Goal: Task Accomplishment & Management: Manage account settings

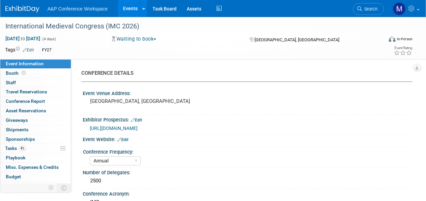
select select "Annual"
select select "Level 1"
select select "In-Person Booth"
select select "History"
select select "Bloomsbury Academic"
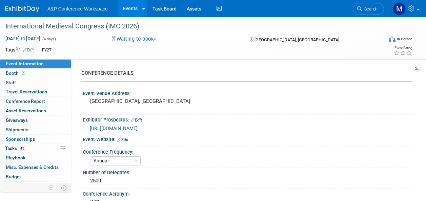
select select "[PERSON_NAME]"
select select "Networking/Commissioning"
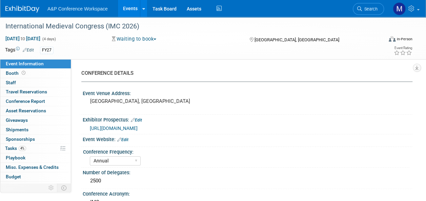
click at [365, 9] on span "Search" at bounding box center [370, 8] width 16 height 5
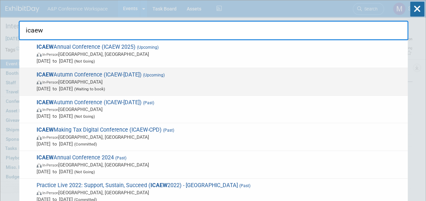
type input "icaew"
click at [134, 77] on span "ICAEW Autumn Conference (ICAEW-Nov 2025) (Upcoming) In-Person United Kingdom No…" at bounding box center [219, 81] width 369 height 21
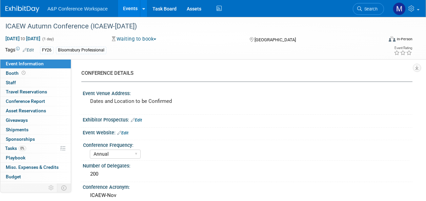
select select "Annual"
select select "Level 2"
select select "In-Person Booth"
select select "Law"
select select "Bloomsbury Professional"
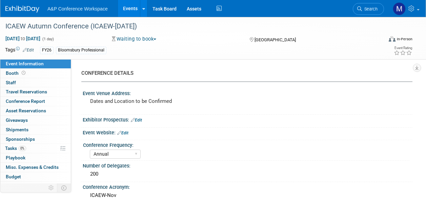
select select "[PERSON_NAME]"
select select "Brand/Subject Presence​"
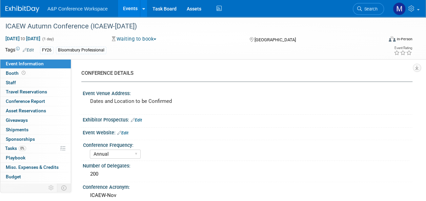
click at [154, 40] on button "Waiting to book" at bounding box center [133, 39] width 49 height 7
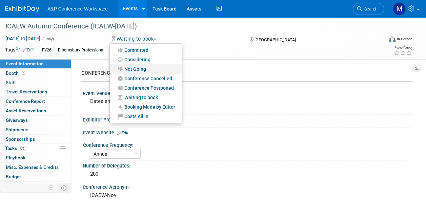
click at [151, 67] on link "Not Going" at bounding box center [146, 68] width 72 height 9
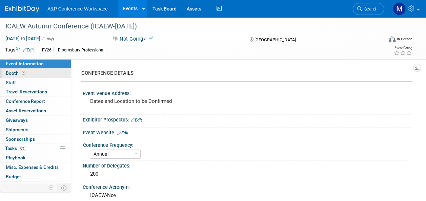
click at [51, 76] on link "Booth" at bounding box center [35, 73] width 70 height 9
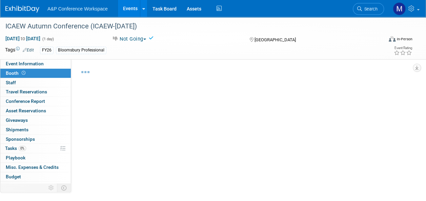
select select "BPTT"
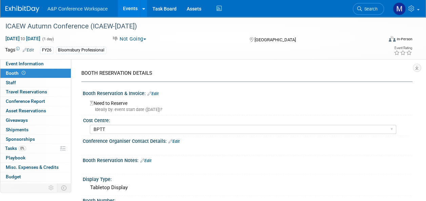
click at [156, 92] on link "Edit" at bounding box center [152, 93] width 11 height 5
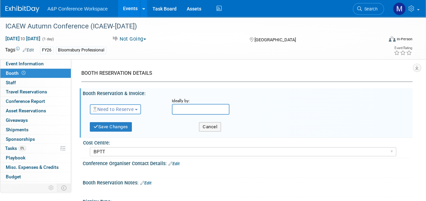
click at [137, 110] on button "Need to Reserve" at bounding box center [115, 109] width 51 height 10
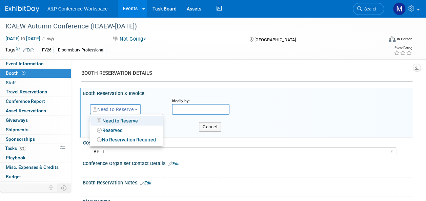
click at [140, 107] on button "Need to Reserve" at bounding box center [115, 109] width 51 height 10
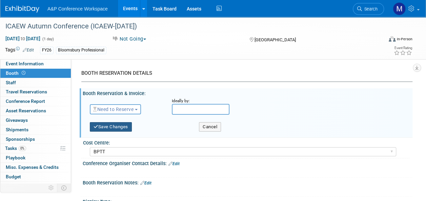
click at [126, 124] on button "Save Changes" at bounding box center [111, 126] width 42 height 9
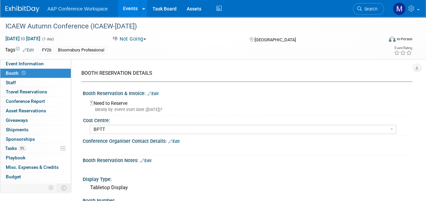
click at [149, 159] on link "Edit" at bounding box center [145, 160] width 11 height 5
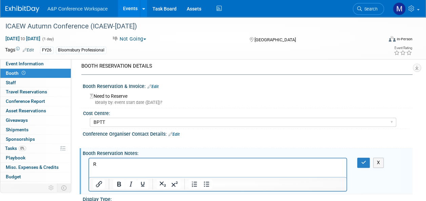
scroll to position [7, 0]
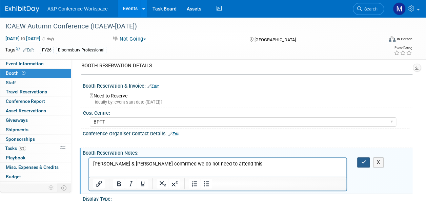
click at [361, 158] on button "button" at bounding box center [363, 162] width 13 height 10
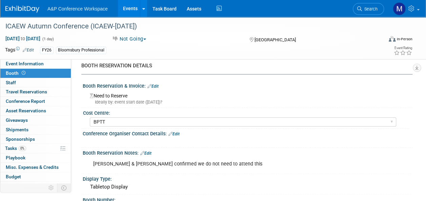
click at [151, 152] on link "Edit" at bounding box center [145, 153] width 11 height 5
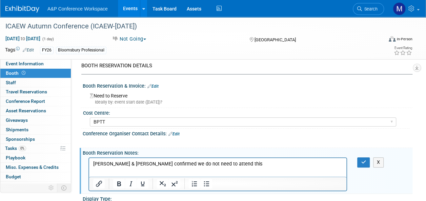
scroll to position [0, 0]
click at [233, 163] on p "Rebecca & Louise confirmed we do not need to attend this" at bounding box center [217, 164] width 249 height 7
click at [360, 161] on button "button" at bounding box center [363, 162] width 13 height 10
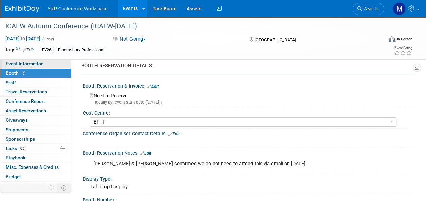
click at [43, 61] on link "Event Information" at bounding box center [35, 63] width 70 height 9
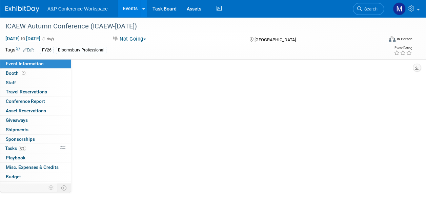
select select "Annual"
select select "Level 2"
select select "In-Person Booth"
select select "Law"
select select "Bloomsbury Professional"
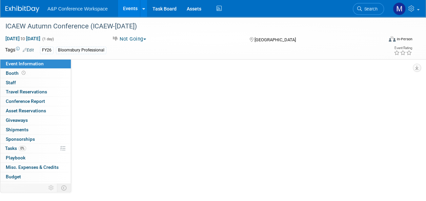
select select "[PERSON_NAME]"
select select "Brand/Subject Presence​"
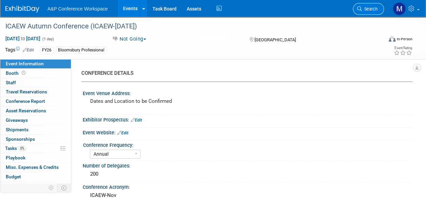
click at [366, 6] on span "Search" at bounding box center [370, 8] width 16 height 5
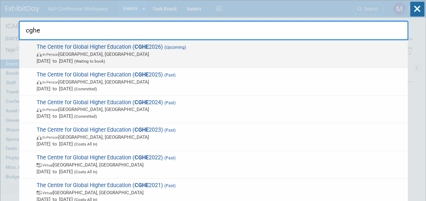
type input "cghe"
click at [163, 48] on span "The Centre for Global Higher Education ( CGHE 2026) (Upcoming) In-Person Oxford…" at bounding box center [219, 54] width 369 height 21
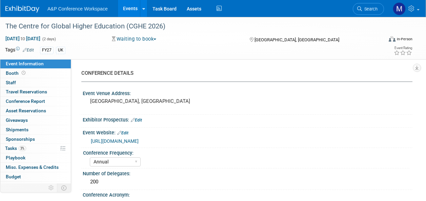
select select "Annual"
select select "Level 2"
select select "In-Person Booth"
select select "Education"
select select "Bloomsbury Academic"
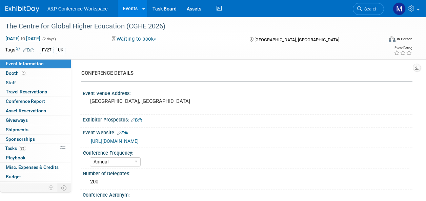
select select "[PERSON_NAME]"
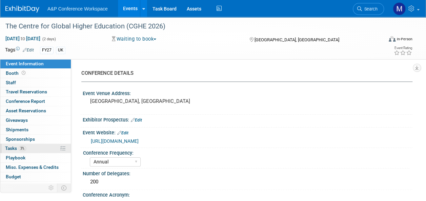
click at [42, 148] on link "3% Tasks 3%" at bounding box center [35, 148] width 70 height 9
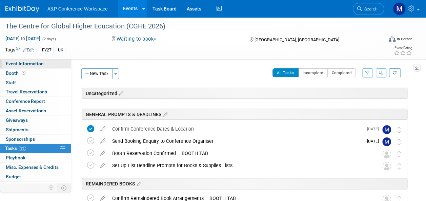
click at [47, 63] on link "Event Information" at bounding box center [35, 63] width 70 height 9
select select "Annual"
select select "Level 2"
select select "In-Person Booth"
select select "Education"
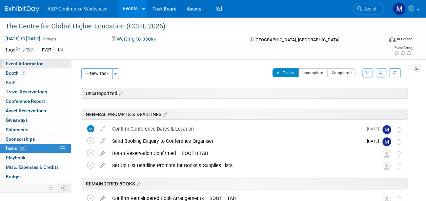
select select "Bloomsbury Academic"
select select "[PERSON_NAME]"
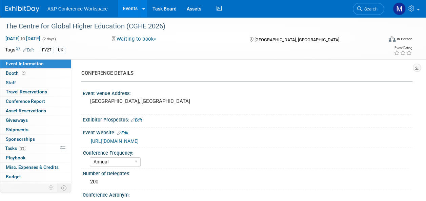
click at [115, 142] on link "https://mailchi.mp/researchcghe/news-from-cghe-weaponising-universities-1539208…" at bounding box center [115, 140] width 48 height 5
click at [168, 24] on div "The Centre for Global Higher Education (CGHE 2026)" at bounding box center [190, 26] width 374 height 12
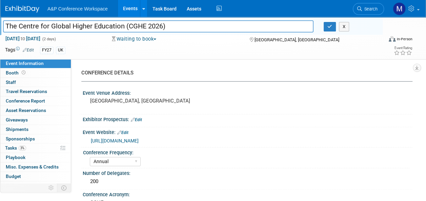
drag, startPoint x: 175, startPoint y: 26, endPoint x: -1, endPoint y: 23, distance: 176.8
click at [0, 23] on html "A&P Conference Workspace Events Add Event Bulk Upload Events Shareable Event Bo…" at bounding box center [213, 100] width 426 height 201
click at [330, 28] on icon "button" at bounding box center [329, 26] width 5 height 4
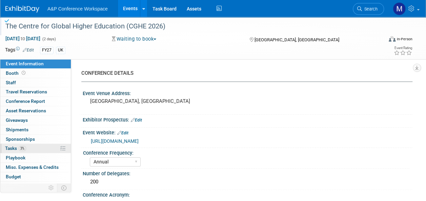
click at [18, 150] on span "Tasks 3%" at bounding box center [15, 148] width 21 height 5
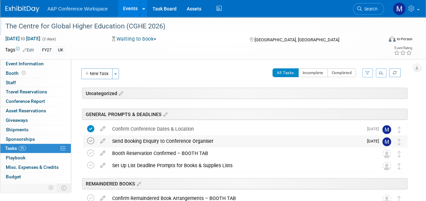
click at [89, 140] on icon at bounding box center [90, 140] width 7 height 7
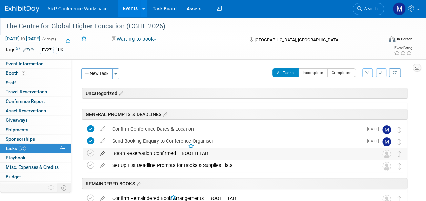
click at [102, 153] on icon at bounding box center [103, 152] width 12 height 8
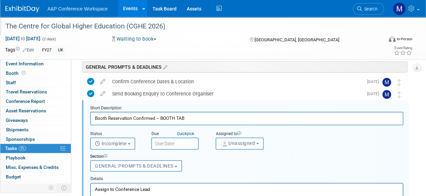
scroll to position [48, 0]
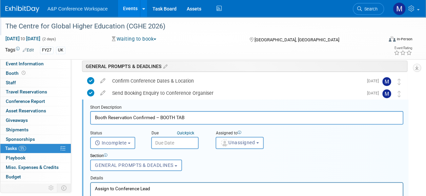
click at [169, 139] on input "text" at bounding box center [174, 143] width 47 height 12
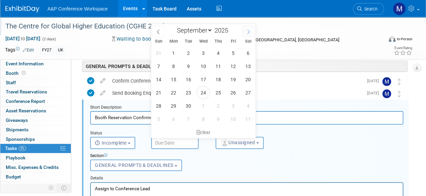
click at [247, 35] on span at bounding box center [248, 32] width 12 height 12
select select "10"
click at [230, 119] on span "5" at bounding box center [232, 118] width 13 height 13
type input "Dec 5, 2025"
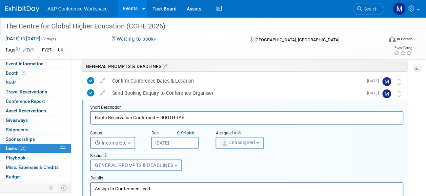
click at [228, 143] on span "Unassigned" at bounding box center [237, 142] width 35 height 5
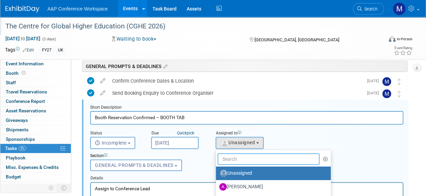
click at [227, 158] on input "text" at bounding box center [268, 159] width 102 height 12
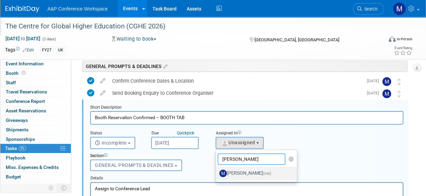
type input "matt h"
click at [244, 169] on label "Matt Hambridge (me)" at bounding box center [254, 173] width 71 height 11
click at [217, 170] on input "Matt Hambridge (me)" at bounding box center [214, 172] width 4 height 4
select select "2db20fb6-019a-42f9-b51c-aabbbf535978"
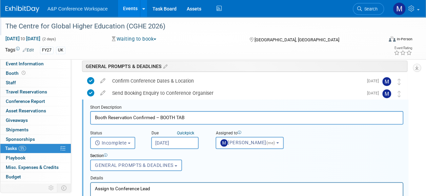
click at [217, 186] on p "Assign to Conference Lead" at bounding box center [247, 188] width 304 height 6
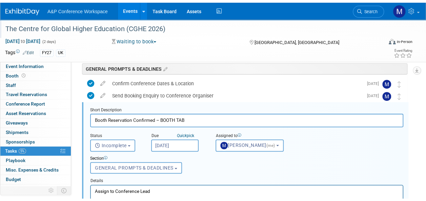
scroll to position [150, 0]
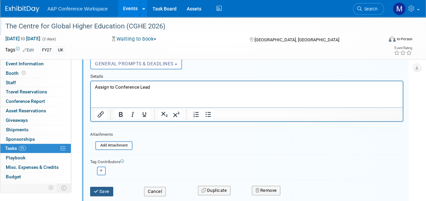
click at [110, 192] on button "Save" at bounding box center [101, 191] width 23 height 9
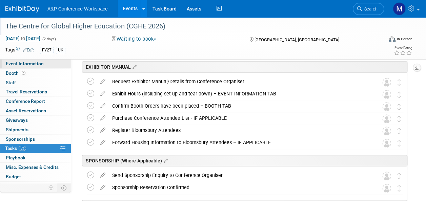
click at [54, 65] on link "Event Information" at bounding box center [35, 63] width 70 height 9
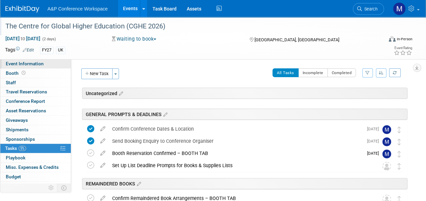
select select "Annual"
select select "Level 2"
select select "In-Person Booth"
select select "Education"
select select "Bloomsbury Academic"
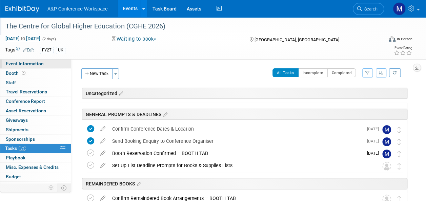
select select "[PERSON_NAME]"
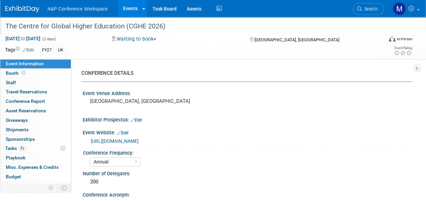
click at [128, 133] on link "Edit" at bounding box center [122, 133] width 11 height 5
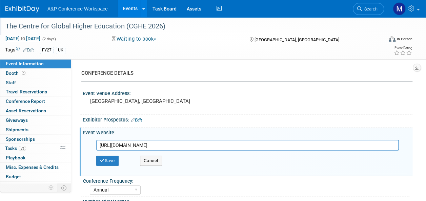
drag, startPoint x: 338, startPoint y: 143, endPoint x: 73, endPoint y: 148, distance: 265.2
click at [75, 148] on div "CONFERENCE DETAILS Event Venue Address: Oxford, UK Exhibitor Prospectus: Edit E…" at bounding box center [241, 133] width 341 height 149
type input "https://www.researchcghe.org/contact/"
click at [113, 160] on button "Save" at bounding box center [107, 161] width 22 height 10
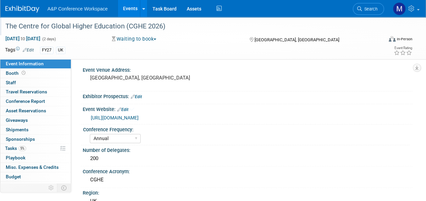
scroll to position [34, 0]
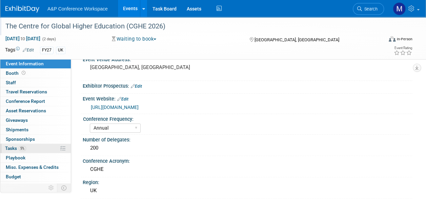
click at [44, 148] on link "5% Tasks 5%" at bounding box center [35, 148] width 70 height 9
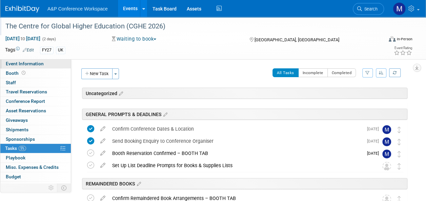
click at [44, 66] on link "Event Information" at bounding box center [35, 63] width 70 height 9
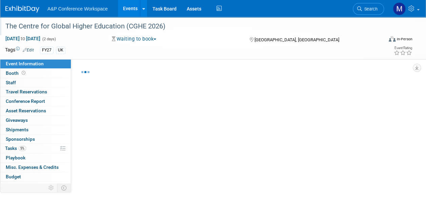
select select "Annual"
select select "Level 2"
select select "In-Person Booth"
select select "Education"
select select "Bloomsbury Academic"
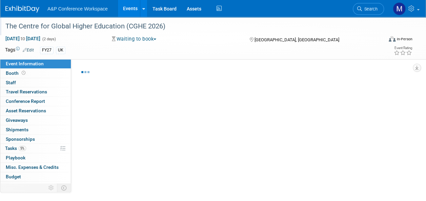
select select "[PERSON_NAME]"
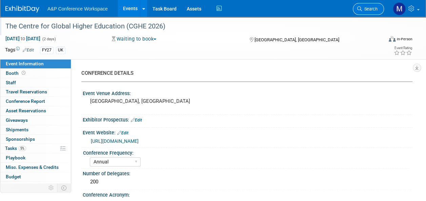
click at [372, 7] on span "Search" at bounding box center [370, 8] width 16 height 5
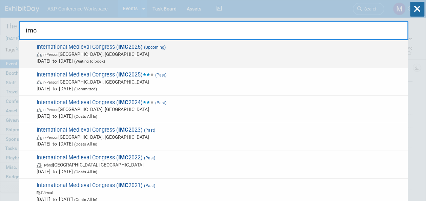
type input "imc"
click at [140, 47] on span "International Medieval Congress ( IMC 2026) (Upcoming) In-Person Leeds, United …" at bounding box center [219, 54] width 369 height 21
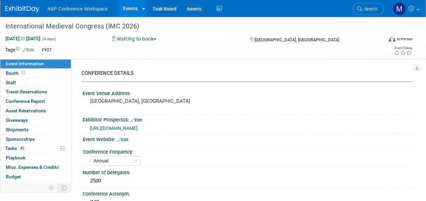
select select "Annual"
select select "Level 1"
select select "In-Person Booth"
select select "History"
select select "Bloomsbury Academic"
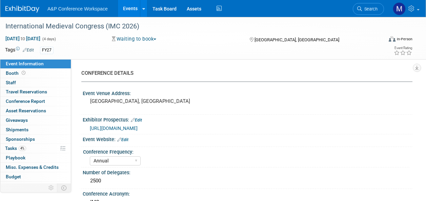
select select "[PERSON_NAME]"
select select "Networking/Commissioning"
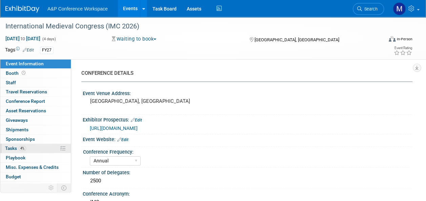
click at [35, 145] on link "4% Tasks 4%" at bounding box center [35, 148] width 70 height 9
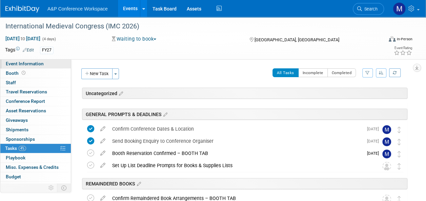
click at [47, 63] on link "Event Information" at bounding box center [35, 63] width 70 height 9
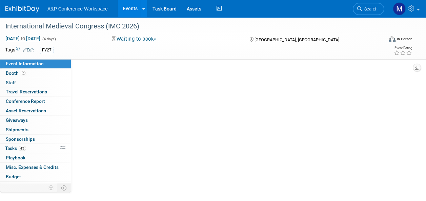
select select "Annual"
select select "Level 1"
select select "In-Person Booth"
select select "History"
select select "Bloomsbury Academic"
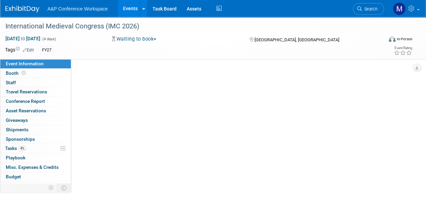
select select "[PERSON_NAME]"
select select "Networking/Commissioning"
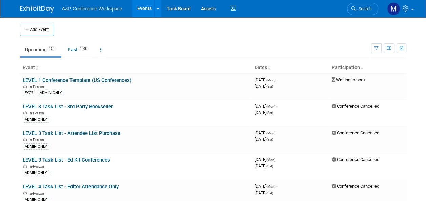
click at [358, 8] on span "Search" at bounding box center [364, 8] width 16 height 5
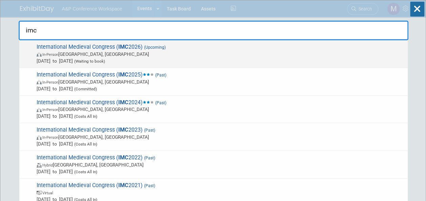
type input "imc"
click at [129, 51] on span "In-Person Leeds, United Kingdom" at bounding box center [220, 54] width 367 height 7
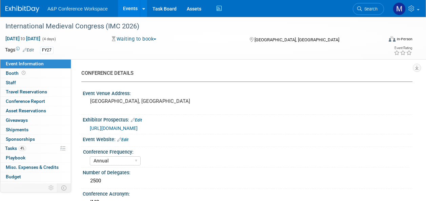
select select "Annual"
select select "Level 1"
select select "In-Person Booth"
select select "History"
select select "Bloomsbury Academic"
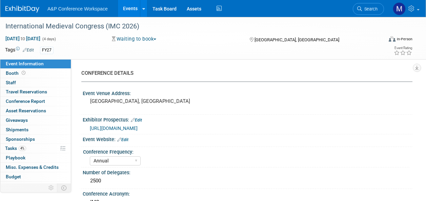
select select "[PERSON_NAME]"
select select "Networking/Commissioning"
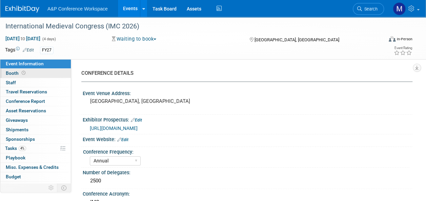
click at [47, 70] on link "Booth" at bounding box center [35, 73] width 70 height 9
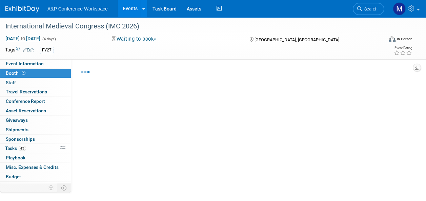
select select "COBA"
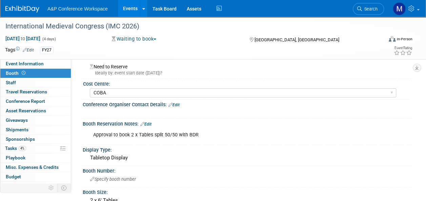
scroll to position [68, 0]
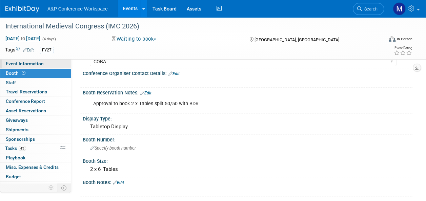
click at [42, 61] on span "Event Information" at bounding box center [25, 63] width 38 height 5
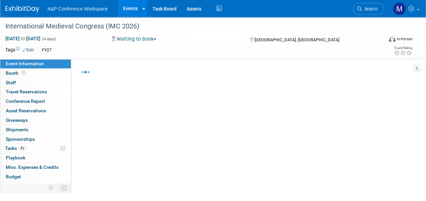
select select "Annual"
select select "Level 1"
select select "In-Person Booth"
select select "History"
select select "Bloomsbury Academic"
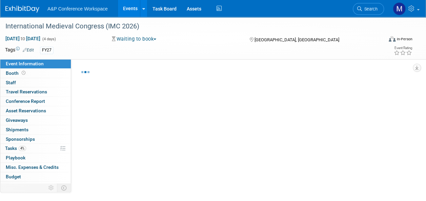
select select "[PERSON_NAME]"
select select "Networking/Commissioning"
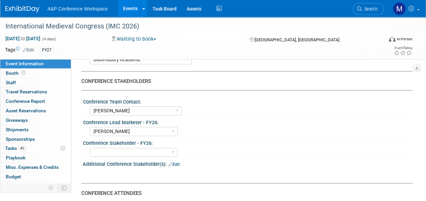
scroll to position [372, 0]
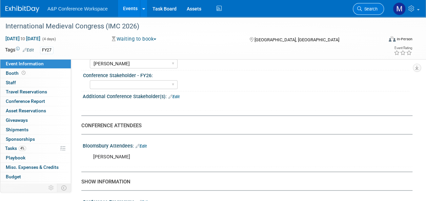
click at [363, 4] on link "Search" at bounding box center [368, 9] width 31 height 12
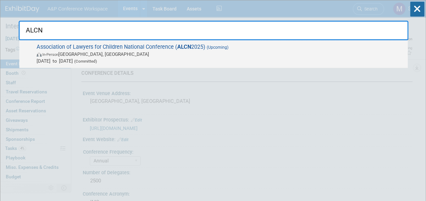
type input "ALCN"
click at [104, 44] on span "Association of Lawyers for Children National Conference ( ALCN 2025) (Upcoming)…" at bounding box center [219, 54] width 369 height 21
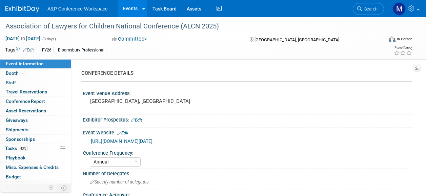
select select "Annual"
select select "Level 2"
select select "In-Person Booth"
select select "Law"
select select "Bloomsbury Professional"
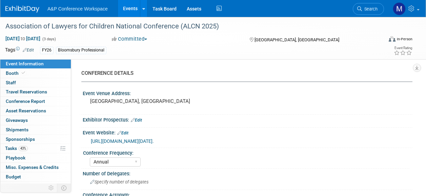
select select "[PERSON_NAME]"
select select "Networking/Commissioning"
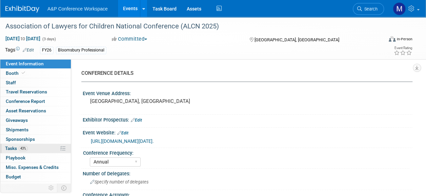
click at [20, 148] on span "43%" at bounding box center [23, 148] width 9 height 5
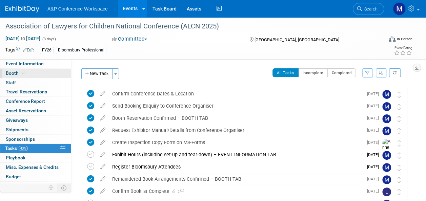
click at [26, 70] on link "Booth" at bounding box center [35, 73] width 70 height 9
select select "[PERSON_NAME]"
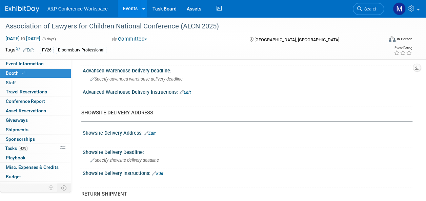
scroll to position [474, 0]
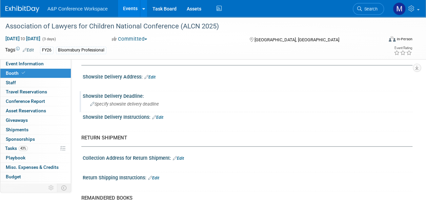
click at [150, 104] on span "Specify showsite delivery deadline" at bounding box center [124, 104] width 69 height 5
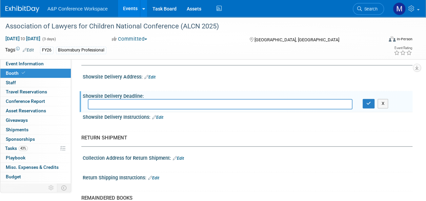
drag, startPoint x: 130, startPoint y: 102, endPoint x: 126, endPoint y: 119, distance: 16.7
click at [126, 120] on div "X" at bounding box center [246, 121] width 321 height 3
click at [152, 75] on link "Edit" at bounding box center [149, 77] width 11 height 5
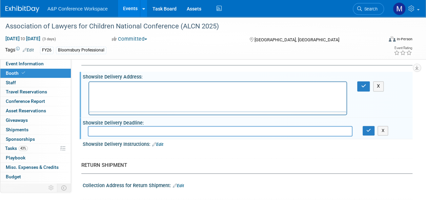
scroll to position [0, 0]
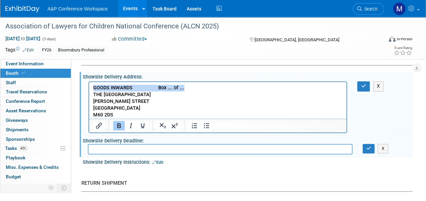
drag, startPoint x: 184, startPoint y: 86, endPoint x: 85, endPoint y: 85, distance: 98.9
click at [89, 85] on html "GOODS INWARDS Box …. of …. THE [GEOGRAPHIC_DATA][PERSON_NAME][STREET_ADDRESS]" at bounding box center [217, 100] width 257 height 37
click at [151, 95] on b "THE [GEOGRAPHIC_DATA]" at bounding box center [122, 95] width 58 height 6
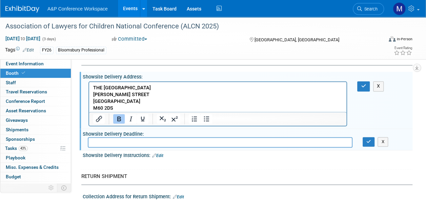
drag, startPoint x: 153, startPoint y: 94, endPoint x: 103, endPoint y: 91, distance: 50.2
click at [103, 91] on p "[PERSON_NAME] STREET" at bounding box center [217, 94] width 249 height 7
click at [144, 88] on p "THE [GEOGRAPHIC_DATA]" at bounding box center [217, 88] width 249 height 7
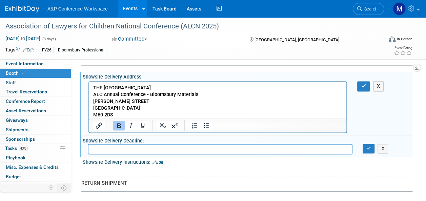
click at [140, 109] on b "[GEOGRAPHIC_DATA]" at bounding box center [116, 108] width 47 height 6
click at [163, 110] on p "[GEOGRAPHIC_DATA]" at bounding box center [217, 108] width 249 height 7
click at [163, 110] on p "MANCHES" at bounding box center [217, 108] width 249 height 7
click at [99, 107] on b "MANCHES" at bounding box center [104, 108] width 23 height 6
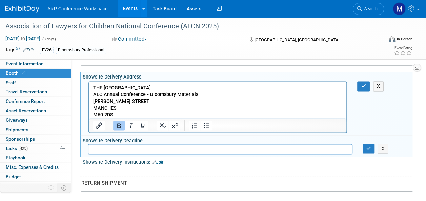
click at [120, 108] on p "MANCHES" at bounding box center [217, 108] width 249 height 7
click at [113, 115] on b "M60 2DS" at bounding box center [103, 115] width 20 height 6
click at [361, 84] on icon "button" at bounding box center [363, 86] width 5 height 5
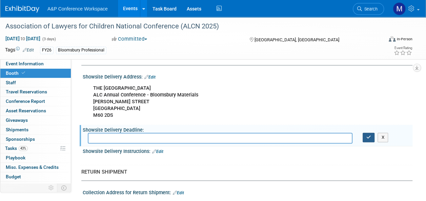
click at [371, 135] on button "button" at bounding box center [368, 137] width 12 height 9
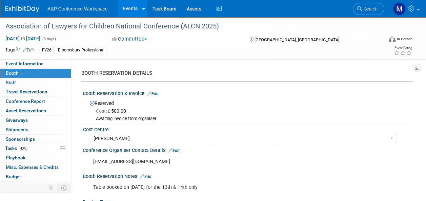
click at [156, 94] on link "Edit" at bounding box center [152, 93] width 11 height 5
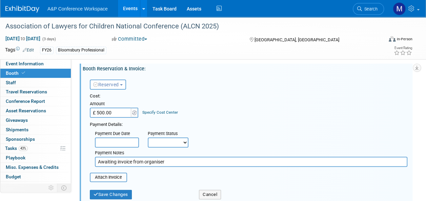
scroll to position [68, 0]
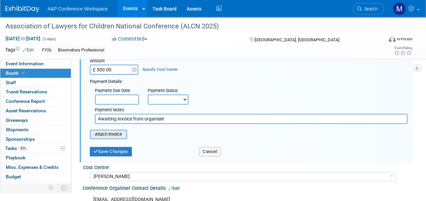
click at [120, 134] on input "file" at bounding box center [86, 134] width 81 height 8
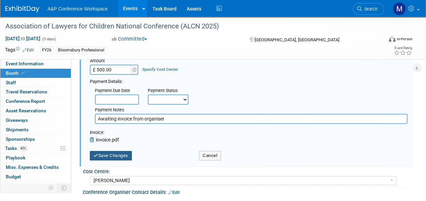
click at [127, 157] on button "Save Changes" at bounding box center [111, 155] width 42 height 9
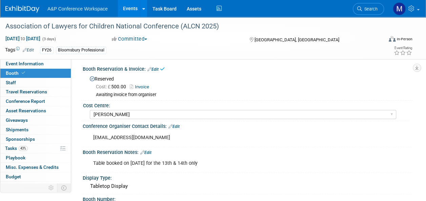
scroll to position [0, 0]
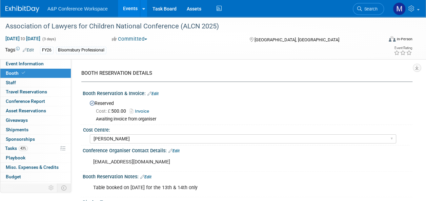
click at [158, 93] on link "Edit" at bounding box center [152, 93] width 11 height 5
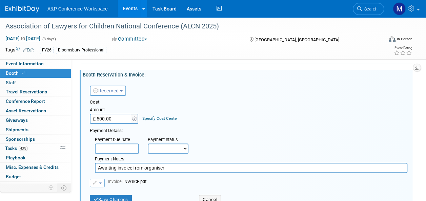
scroll to position [34, 0]
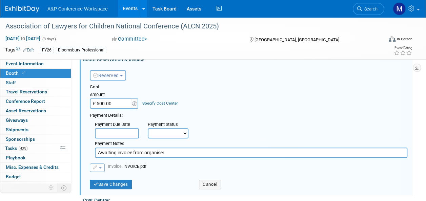
drag, startPoint x: 161, startPoint y: 151, endPoint x: 76, endPoint y: 158, distance: 85.3
click at [76, 158] on div "CONFERENCE DETAILS Event Venue Address: [GEOGRAPHIC_DATA], [GEOGRAPHIC_DATA] Ex…" at bounding box center [241, 99] width 341 height 149
type input "Emailed invoice to accounts [DATE]"
click at [116, 186] on button "Save Changes" at bounding box center [111, 184] width 42 height 9
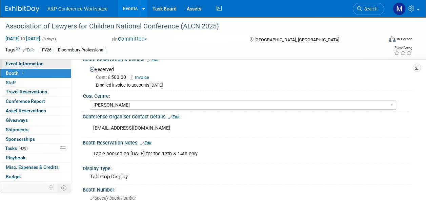
click at [48, 65] on link "Event Information" at bounding box center [35, 63] width 70 height 9
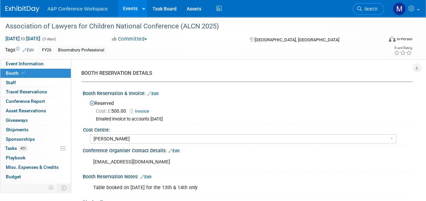
select select "Annual"
select select "Level 2"
select select "In-Person Booth"
select select "Law"
select select "Bloomsbury Professional"
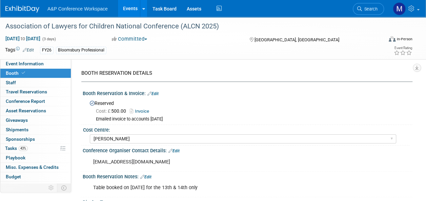
select select "[PERSON_NAME]"
select select "Networking/Commissioning"
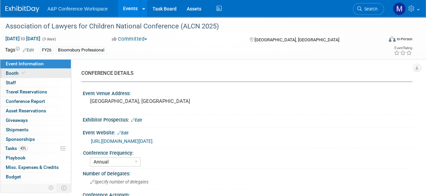
click at [28, 71] on link "Booth" at bounding box center [35, 73] width 70 height 9
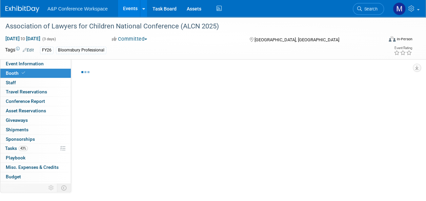
select select "[PERSON_NAME]"
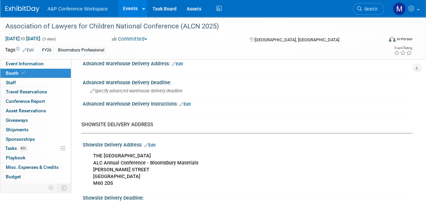
scroll to position [440, 0]
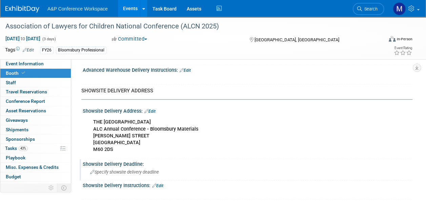
click at [156, 170] on span "Specify showsite delivery deadline" at bounding box center [124, 172] width 69 height 5
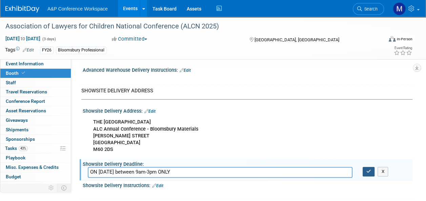
type input "ON [DATE] between 9am-3pm ONLY"
click at [368, 172] on button "button" at bounding box center [368, 171] width 12 height 9
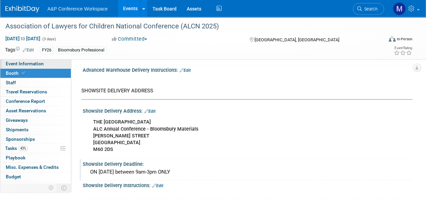
click at [49, 65] on link "Event Information" at bounding box center [35, 63] width 70 height 9
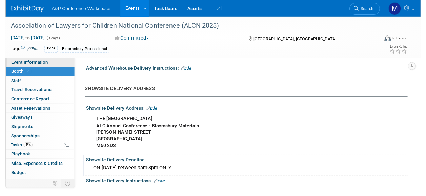
scroll to position [0, 0]
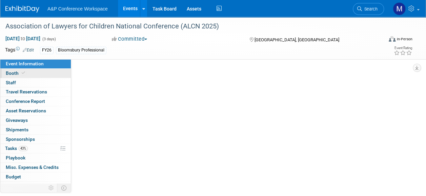
select select "Annual"
select select "Level 2"
select select "In-Person Booth"
select select "Law"
select select "Bloomsbury Professional"
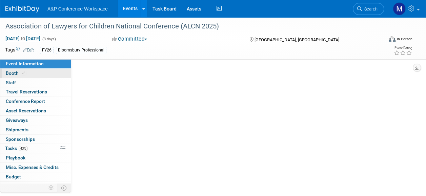
select select "[PERSON_NAME]"
select select "Networking/Commissioning"
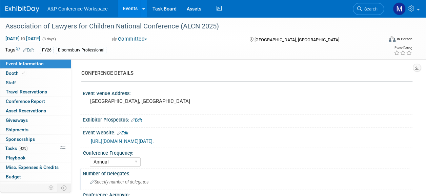
click at [140, 185] on span "Specify number of delegates" at bounding box center [119, 181] width 58 height 5
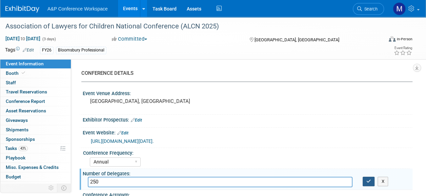
type input "250"
click at [369, 184] on icon "button" at bounding box center [368, 181] width 5 height 4
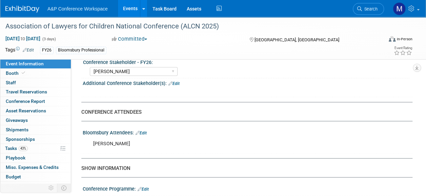
scroll to position [474, 0]
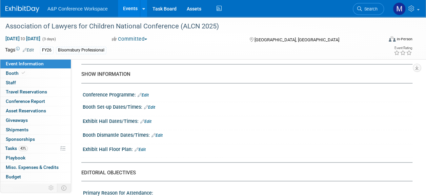
click at [152, 110] on link "Edit" at bounding box center [149, 107] width 11 height 5
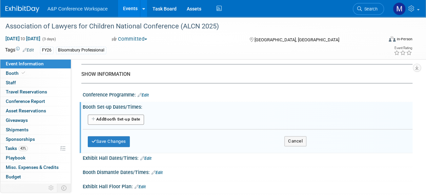
click at [116, 122] on button "Add Another Booth Set-up Date" at bounding box center [116, 119] width 56 height 10
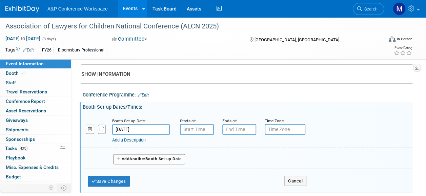
click at [125, 134] on input "[DATE]" at bounding box center [141, 129] width 58 height 11
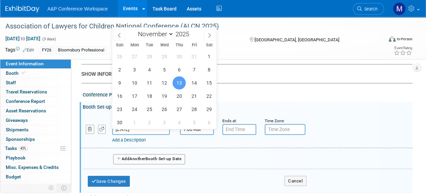
click at [192, 134] on input "7:00 AM" at bounding box center [197, 129] width 34 height 11
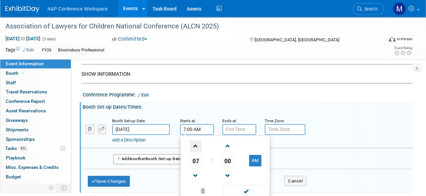
click at [192, 147] on span at bounding box center [196, 146] width 12 height 12
type input "8:00 AM"
click at [239, 132] on input "7:00 PM" at bounding box center [239, 129] width 34 height 11
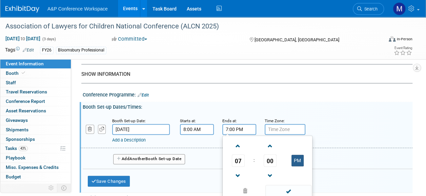
click at [299, 165] on button "PM" at bounding box center [297, 161] width 12 height 12
click at [236, 182] on span at bounding box center [238, 176] width 12 height 12
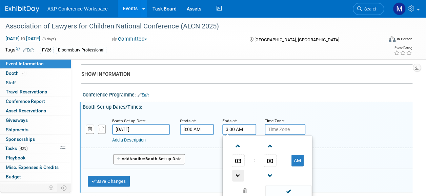
click at [236, 182] on span at bounding box center [238, 176] width 12 height 12
click at [299, 166] on button "AM" at bounding box center [297, 161] width 12 height 12
type input "1:00 PM"
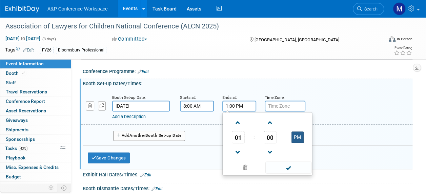
scroll to position [508, 0]
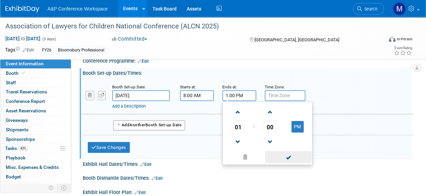
click at [296, 163] on span at bounding box center [288, 157] width 46 height 12
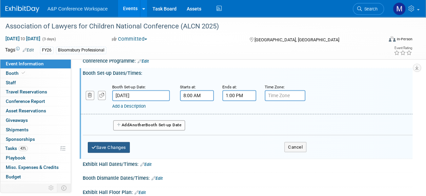
click at [100, 151] on button "Save Changes" at bounding box center [109, 147] width 42 height 11
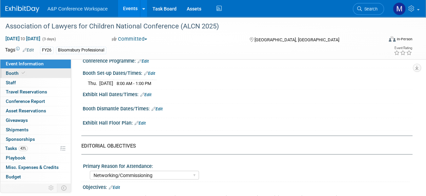
click at [23, 76] on span "Booth" at bounding box center [16, 72] width 21 height 5
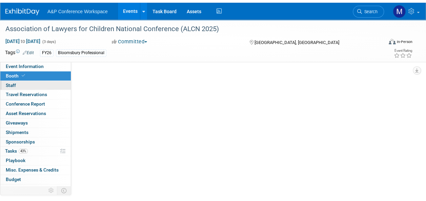
scroll to position [0, 0]
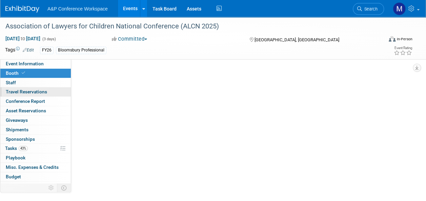
select select "[PERSON_NAME]"
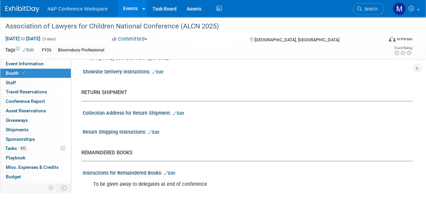
scroll to position [557, 0]
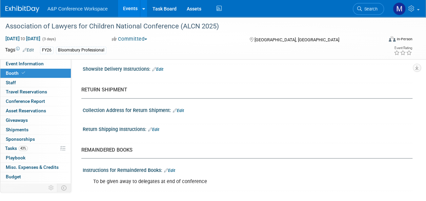
click at [184, 108] on link "Edit" at bounding box center [178, 110] width 11 height 5
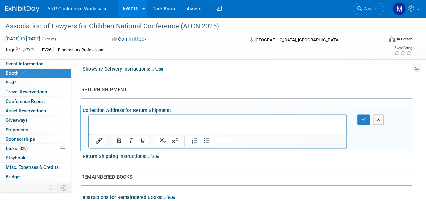
scroll to position [0, 0]
click at [362, 117] on icon "button" at bounding box center [363, 119] width 5 height 5
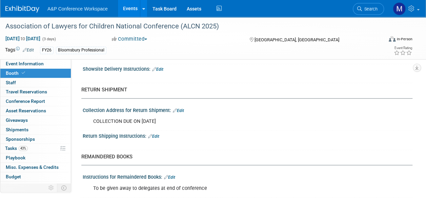
click at [182, 108] on link "Edit" at bounding box center [178, 110] width 11 height 5
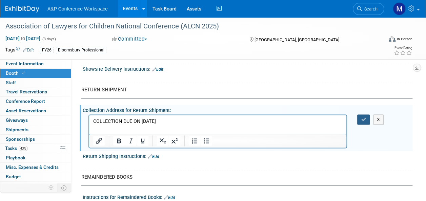
click at [363, 117] on icon "button" at bounding box center [363, 119] width 5 height 5
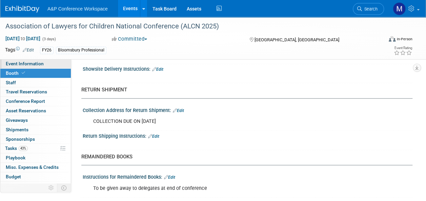
click at [48, 65] on link "Event Information" at bounding box center [35, 63] width 70 height 9
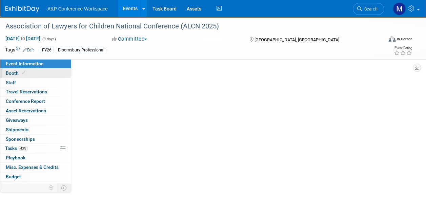
select select "Annual"
select select "Level 2"
select select "In-Person Booth"
select select "Law"
select select "Bloomsbury Professional"
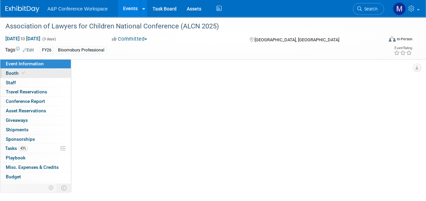
select select "[PERSON_NAME]"
select select "Networking/Commissioning"
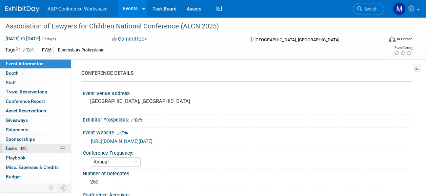
click at [40, 148] on link "43% Tasks 43%" at bounding box center [35, 148] width 70 height 9
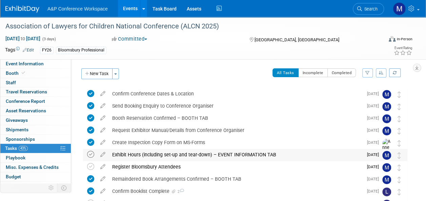
click at [90, 156] on icon at bounding box center [90, 154] width 7 height 7
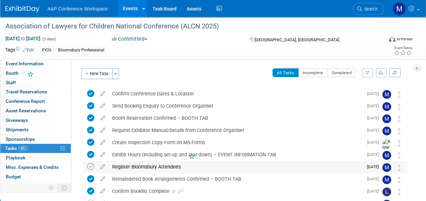
click at [90, 166] on icon at bounding box center [90, 166] width 7 height 7
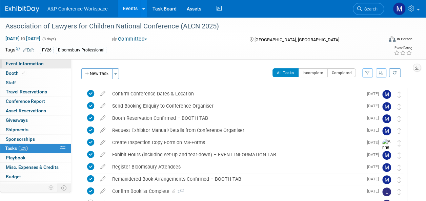
click at [43, 64] on link "Event Information" at bounding box center [35, 63] width 70 height 9
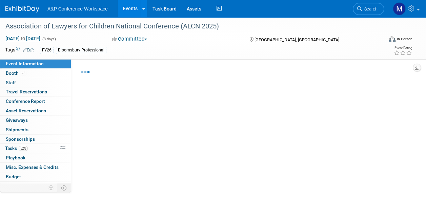
select select "Annual"
select select "Level 2"
select select "In-Person Booth"
select select "Law"
select select "Bloomsbury Professional"
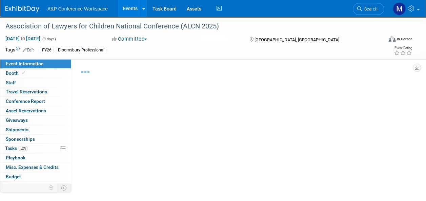
select select "[PERSON_NAME]"
select select "Networking/Commissioning"
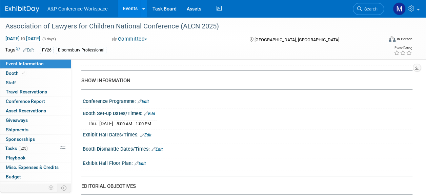
scroll to position [508, 0]
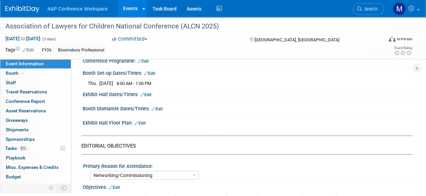
click at [151, 97] on link "Edit" at bounding box center [145, 94] width 11 height 5
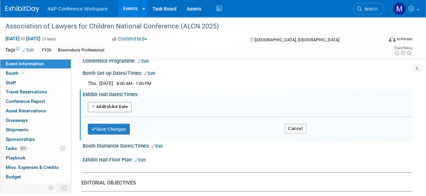
click at [121, 111] on button "Add Another Exhibit Date" at bounding box center [110, 107] width 44 height 10
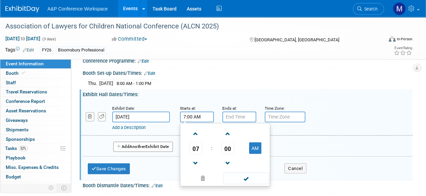
click at [189, 122] on input "7:00 AM" at bounding box center [197, 116] width 34 height 11
click at [192, 137] on span at bounding box center [196, 134] width 12 height 12
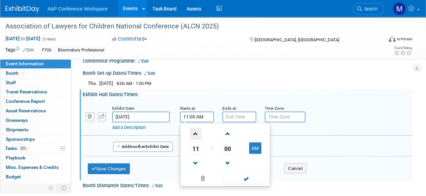
click at [194, 134] on span at bounding box center [196, 134] width 12 height 12
click at [224, 151] on span "00" at bounding box center [227, 148] width 13 height 12
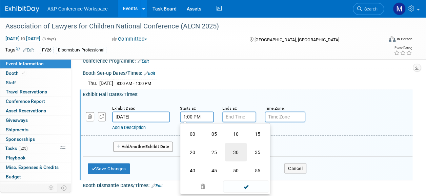
click at [234, 154] on td "30" at bounding box center [236, 152] width 22 height 18
type input "1:30 PM"
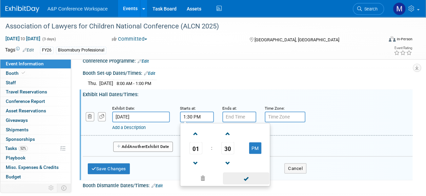
click at [247, 180] on span at bounding box center [246, 178] width 46 height 12
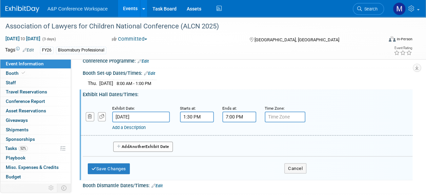
click at [241, 122] on input "7:00 PM" at bounding box center [239, 116] width 34 height 11
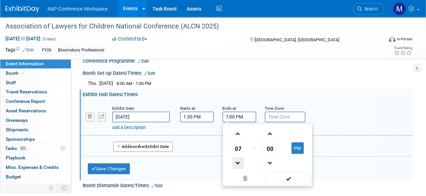
click at [239, 165] on span at bounding box center [238, 163] width 12 height 12
click at [267, 152] on span "00" at bounding box center [269, 148] width 13 height 12
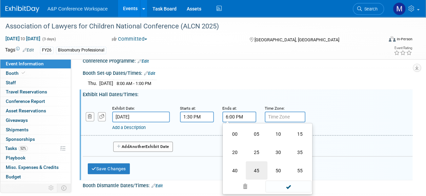
click at [255, 172] on td "45" at bounding box center [257, 170] width 22 height 18
type input "6:45 PM"
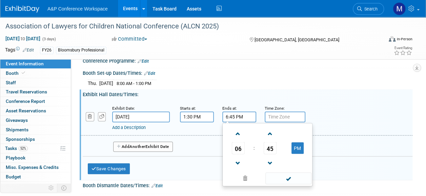
click at [288, 182] on span at bounding box center [288, 178] width 46 height 12
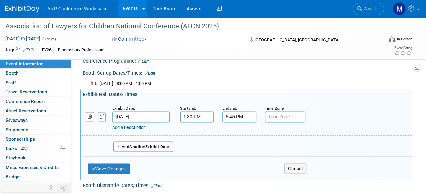
click at [156, 148] on button "Add Another Exhibit Date" at bounding box center [143, 147] width 60 height 10
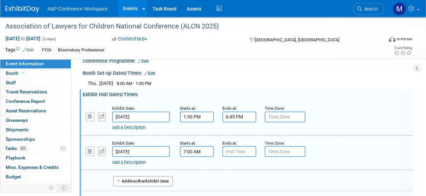
click at [186, 157] on div "7:00 AM" at bounding box center [197, 151] width 34 height 11
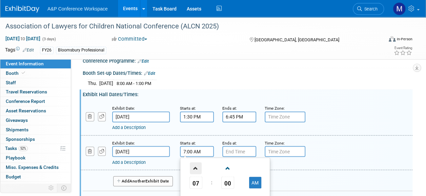
click at [198, 171] on span at bounding box center [196, 168] width 12 height 12
type input "9:00 AM"
click at [236, 157] on input "7:00 PM" at bounding box center [239, 151] width 34 height 11
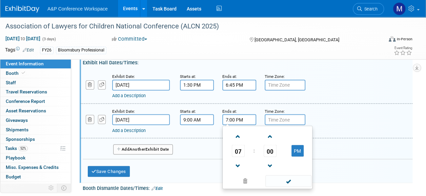
scroll to position [576, 0]
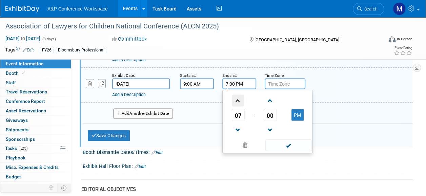
click at [238, 105] on span at bounding box center [238, 100] width 12 height 12
type input "8:00 PM"
click at [282, 148] on span at bounding box center [288, 145] width 46 height 12
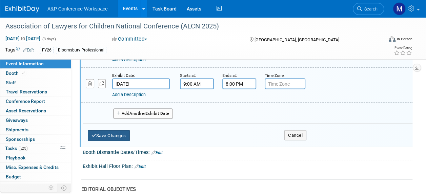
click at [111, 140] on button "Save Changes" at bounding box center [109, 135] width 42 height 11
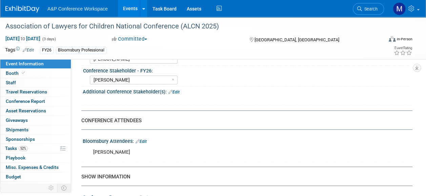
scroll to position [372, 0]
